Goal: Find specific page/section: Find specific page/section

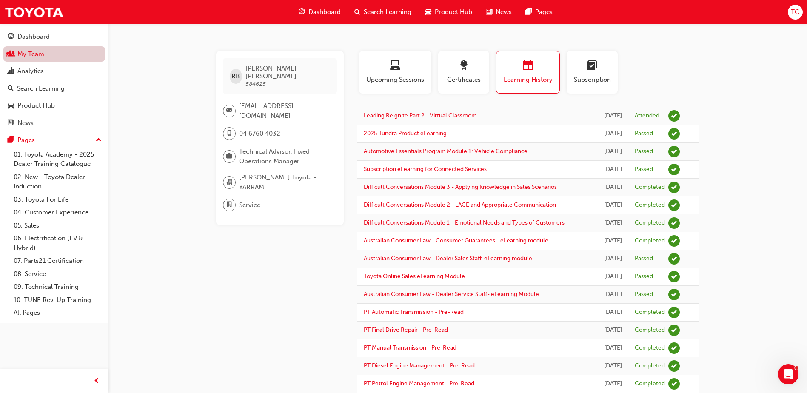
click at [33, 53] on link "My Team" at bounding box center [54, 54] width 102 height 16
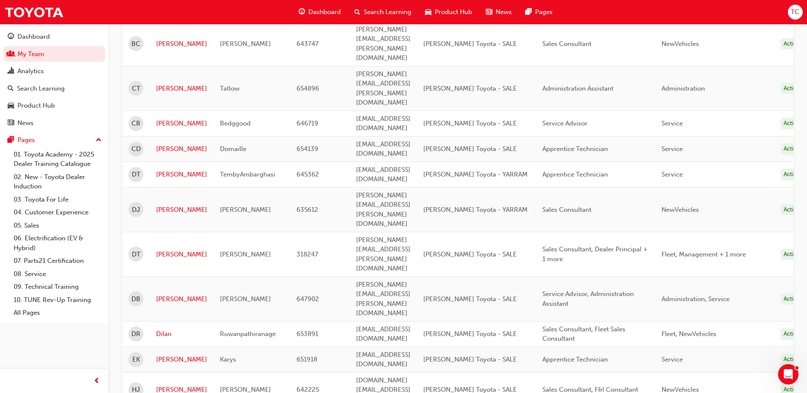
scroll to position [255, 0]
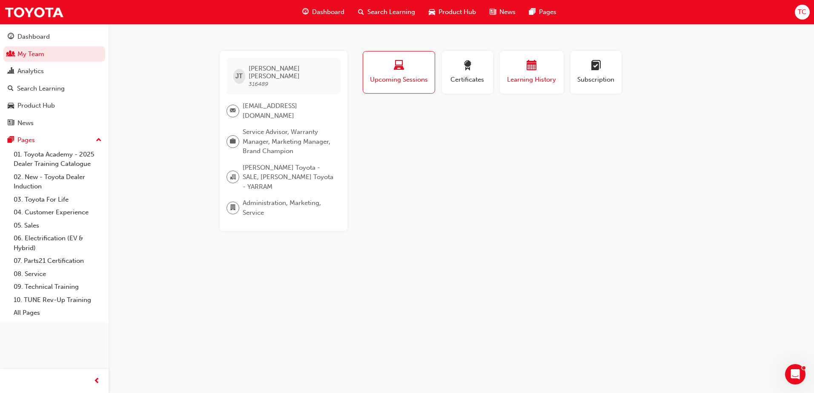
click at [541, 73] on div "button" at bounding box center [531, 66] width 51 height 13
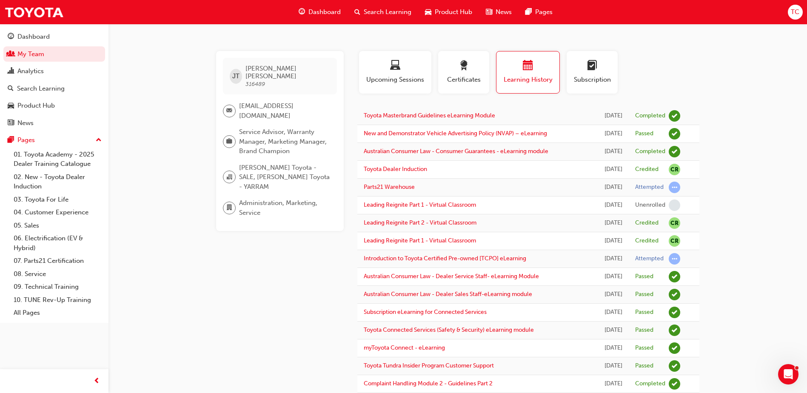
click at [496, 51] on button "Learning History" at bounding box center [528, 72] width 64 height 43
